Goal: Task Accomplishment & Management: Manage account settings

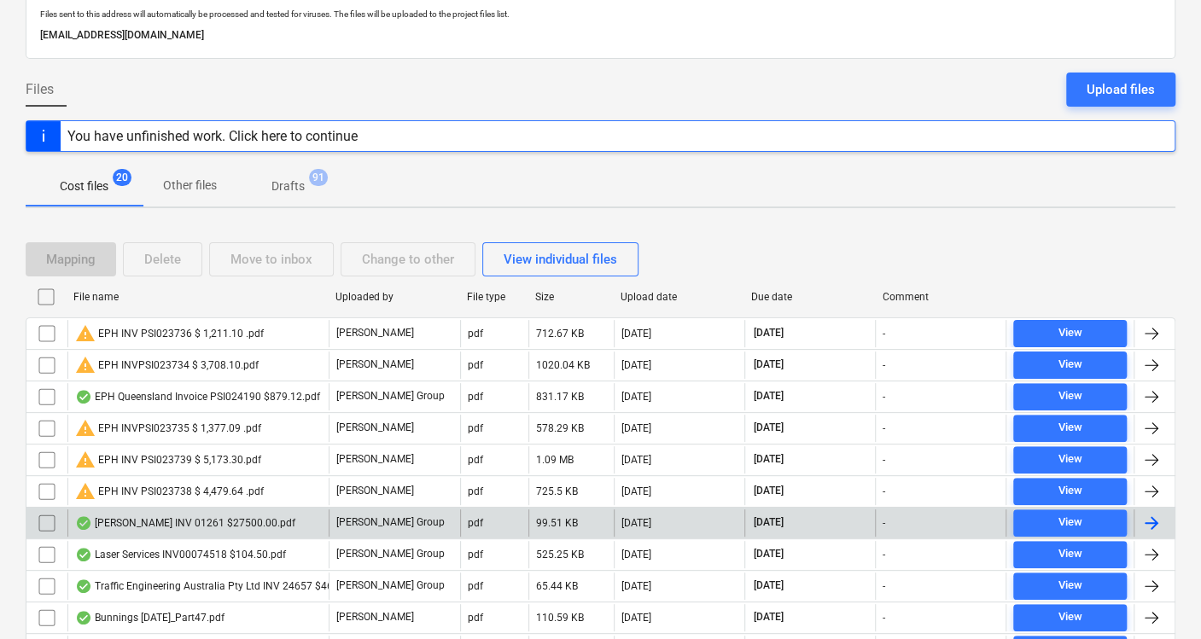
scroll to position [102, 0]
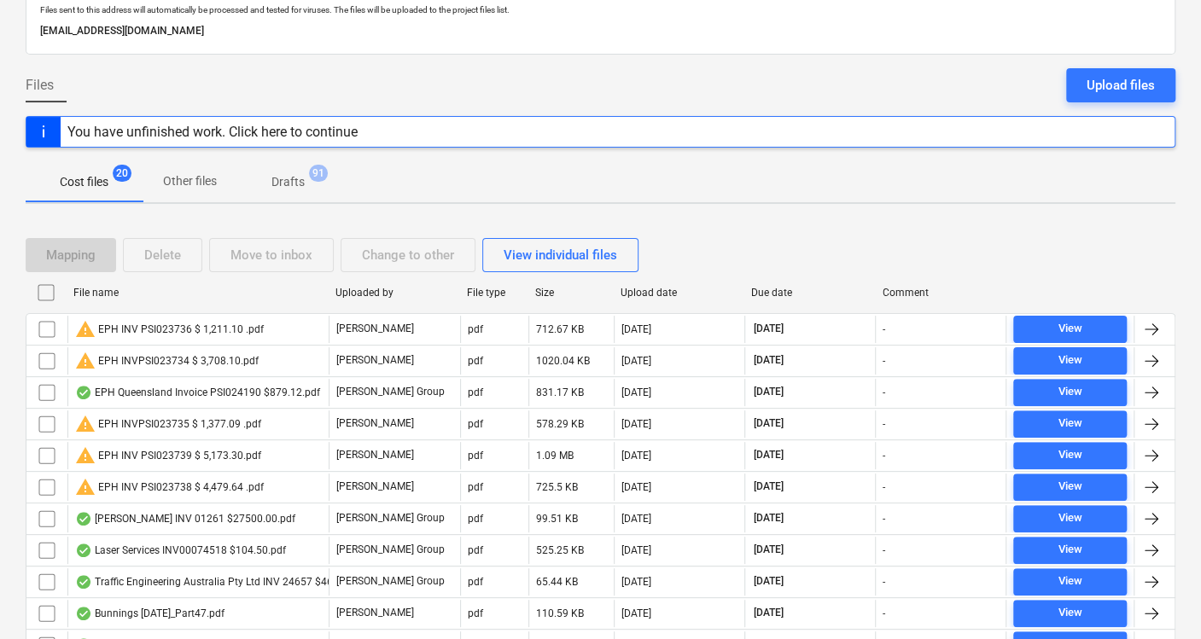
click at [657, 287] on div "Upload date" at bounding box center [679, 293] width 118 height 12
checkbox input "false"
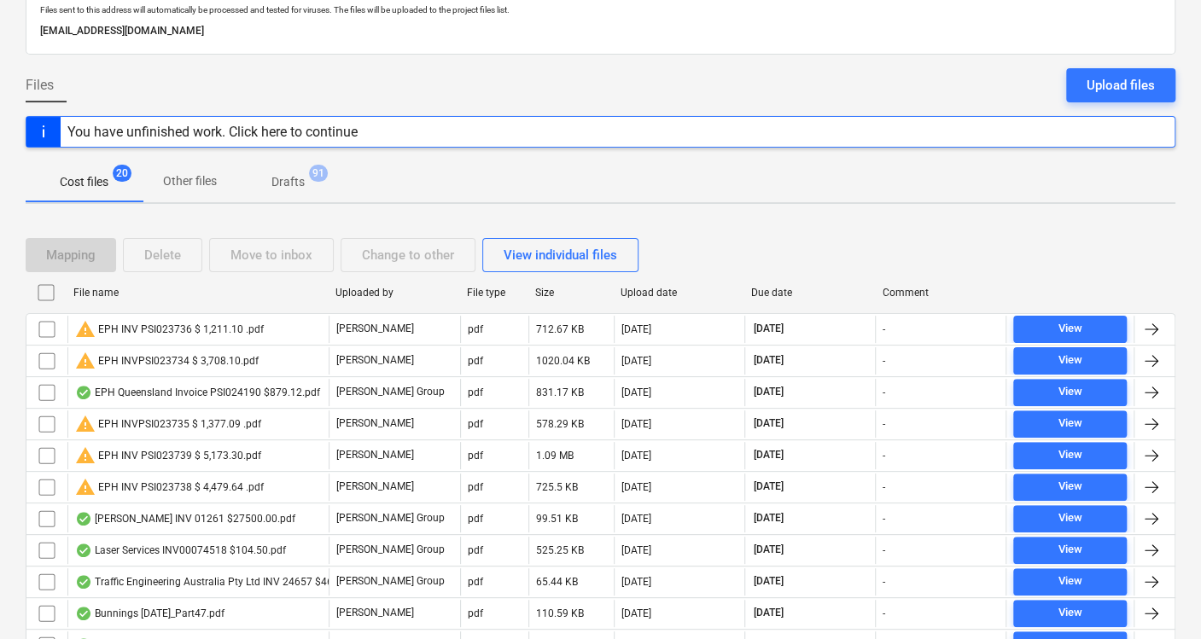
checkbox input "false"
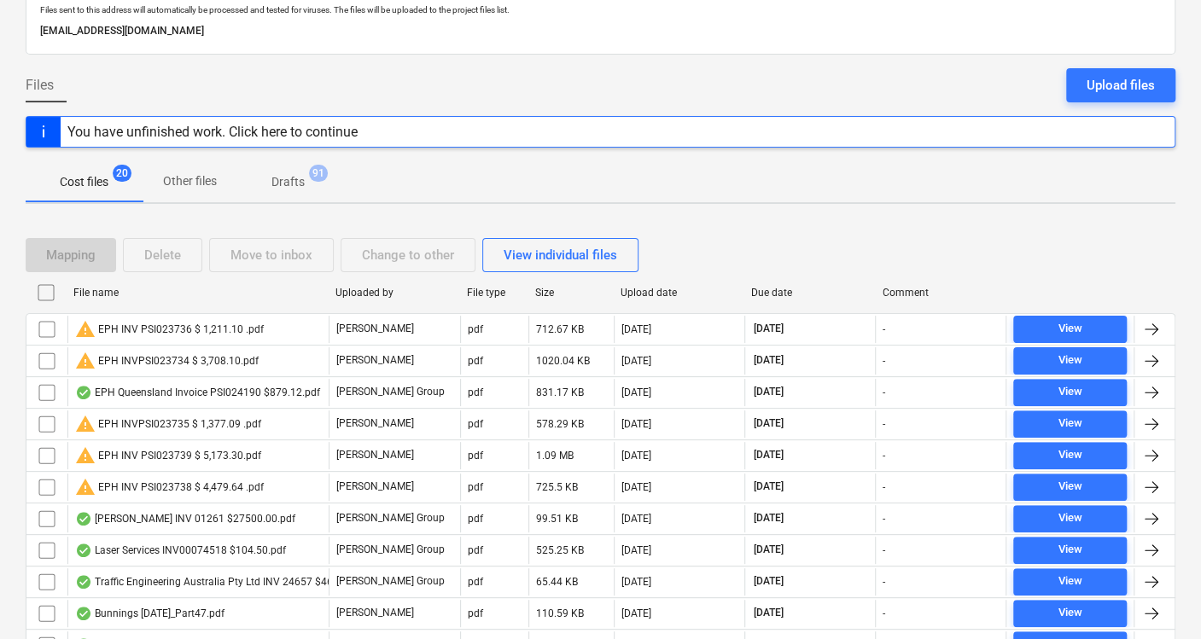
checkbox input "false"
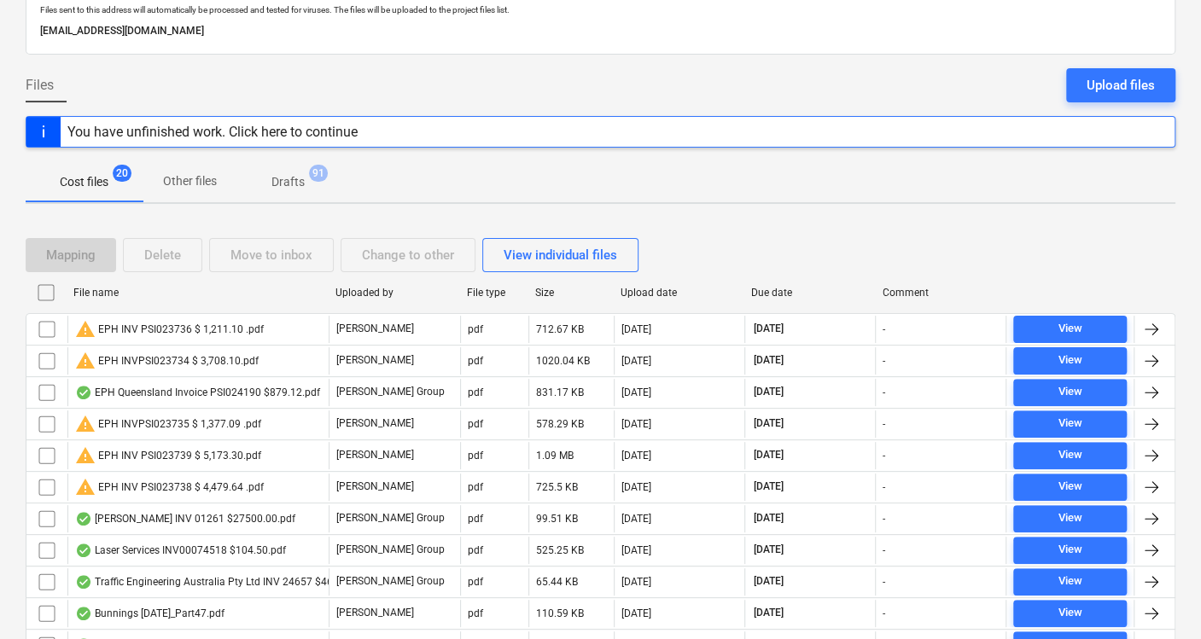
checkbox input "false"
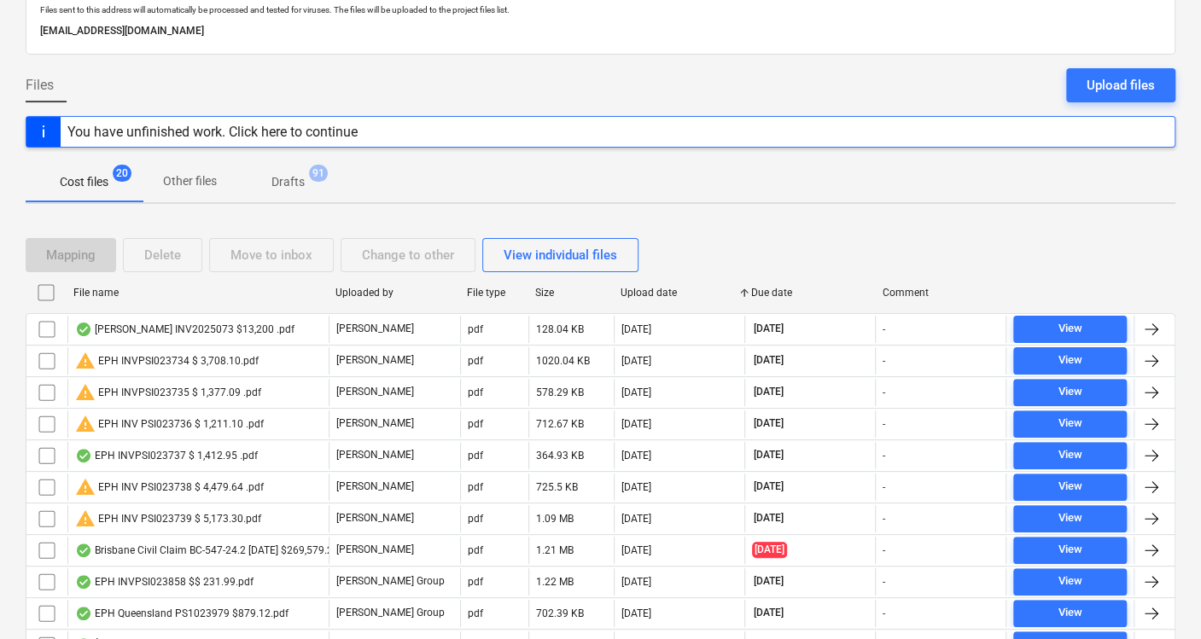
click at [657, 287] on div "Upload date" at bounding box center [679, 293] width 118 height 12
checkbox input "false"
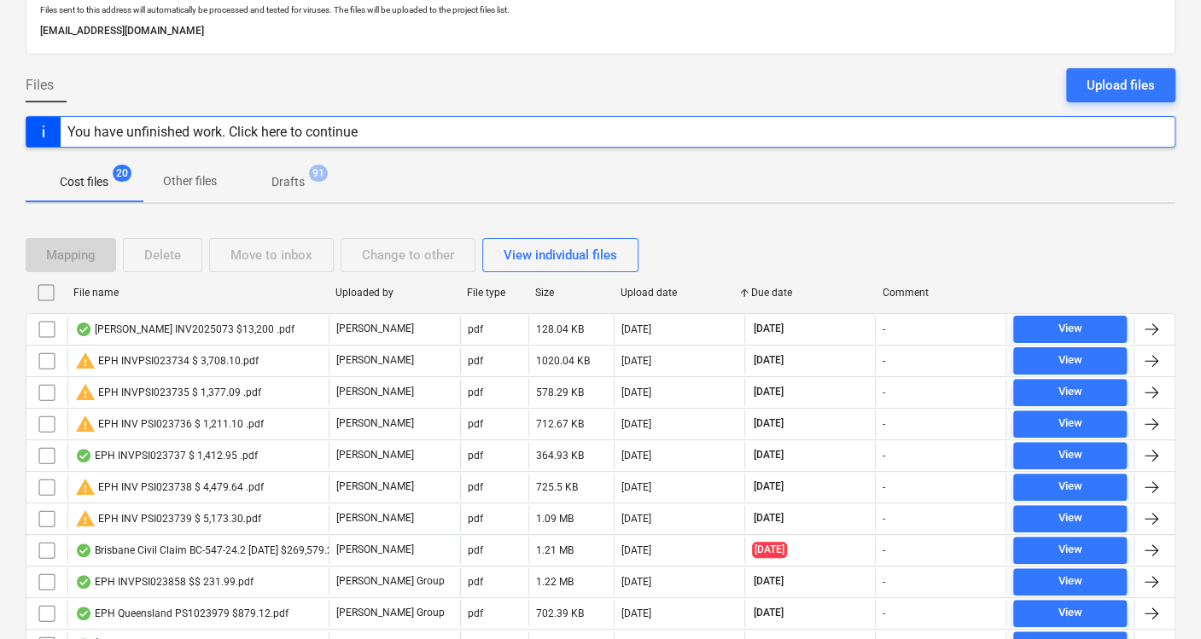
checkbox input "false"
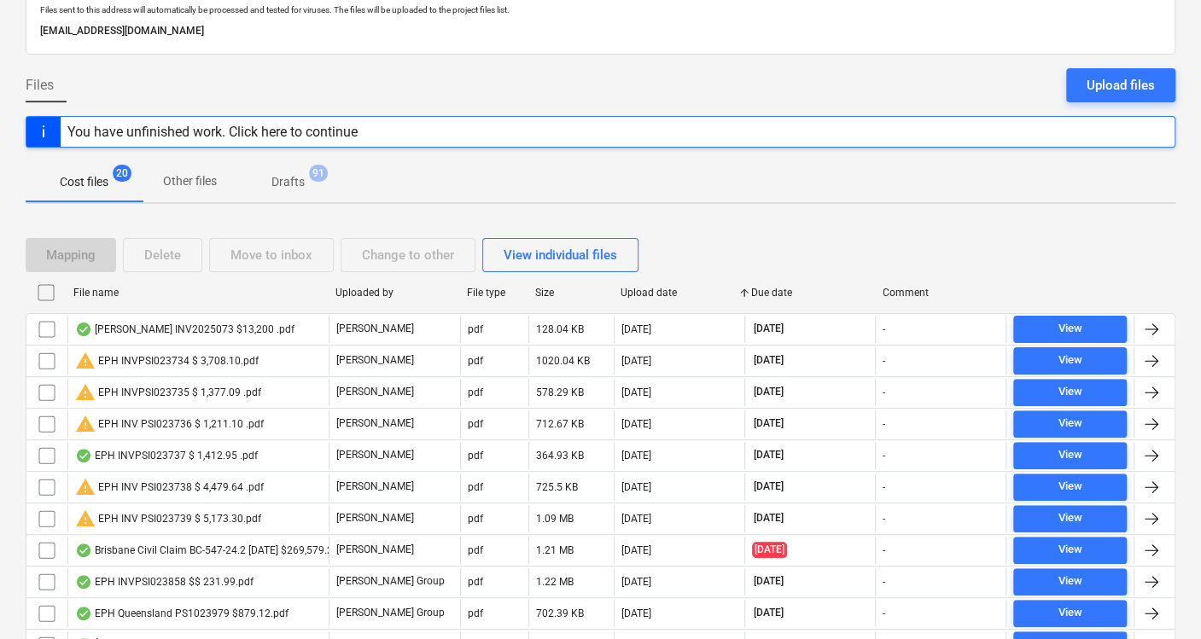
checkbox input "false"
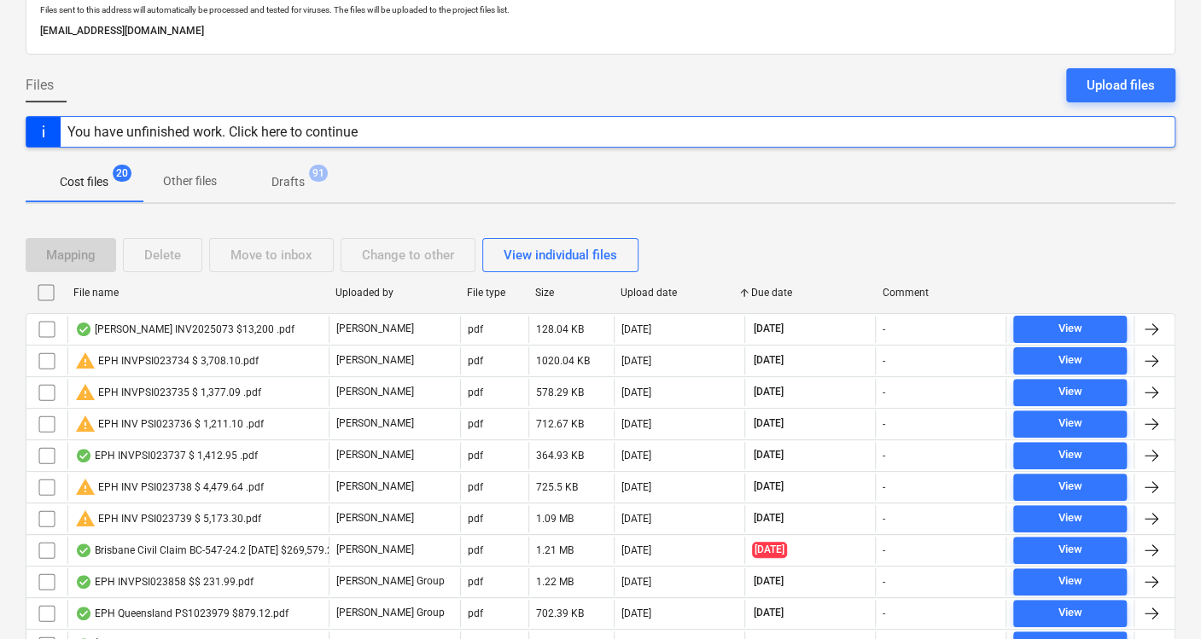
checkbox input "false"
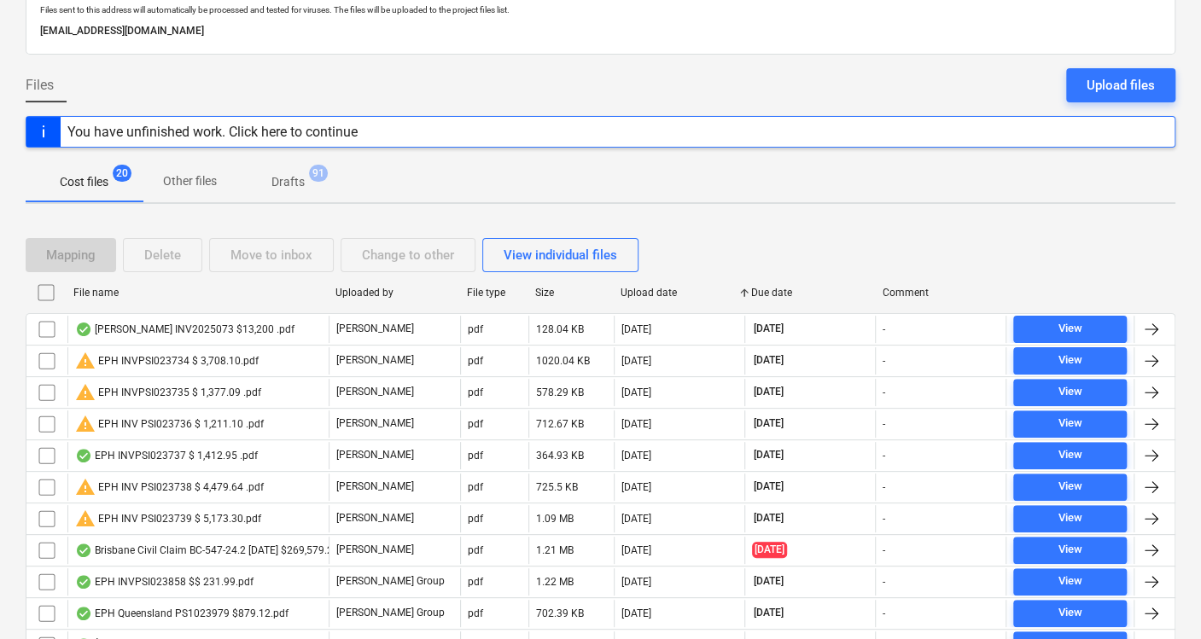
checkbox input "false"
